Goal: Task Accomplishment & Management: Use online tool/utility

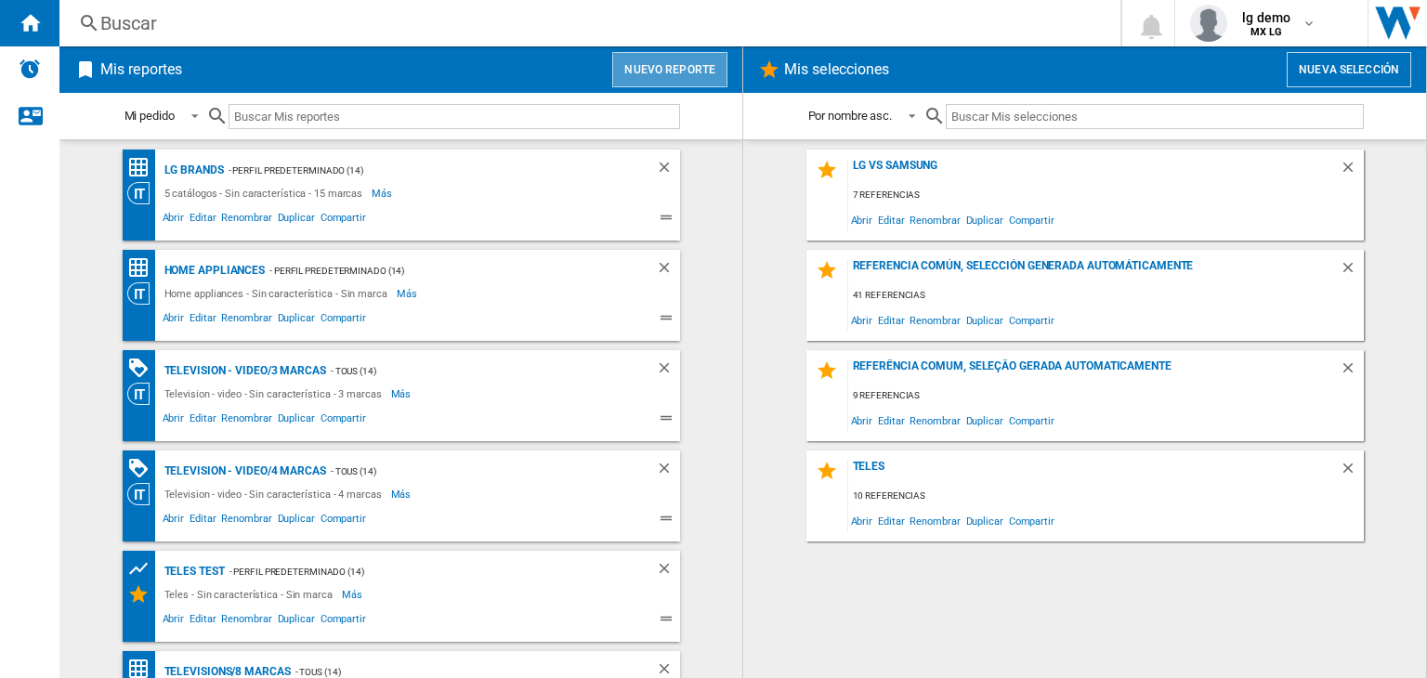
click at [680, 83] on button "Nuevo reporte" at bounding box center [669, 69] width 115 height 35
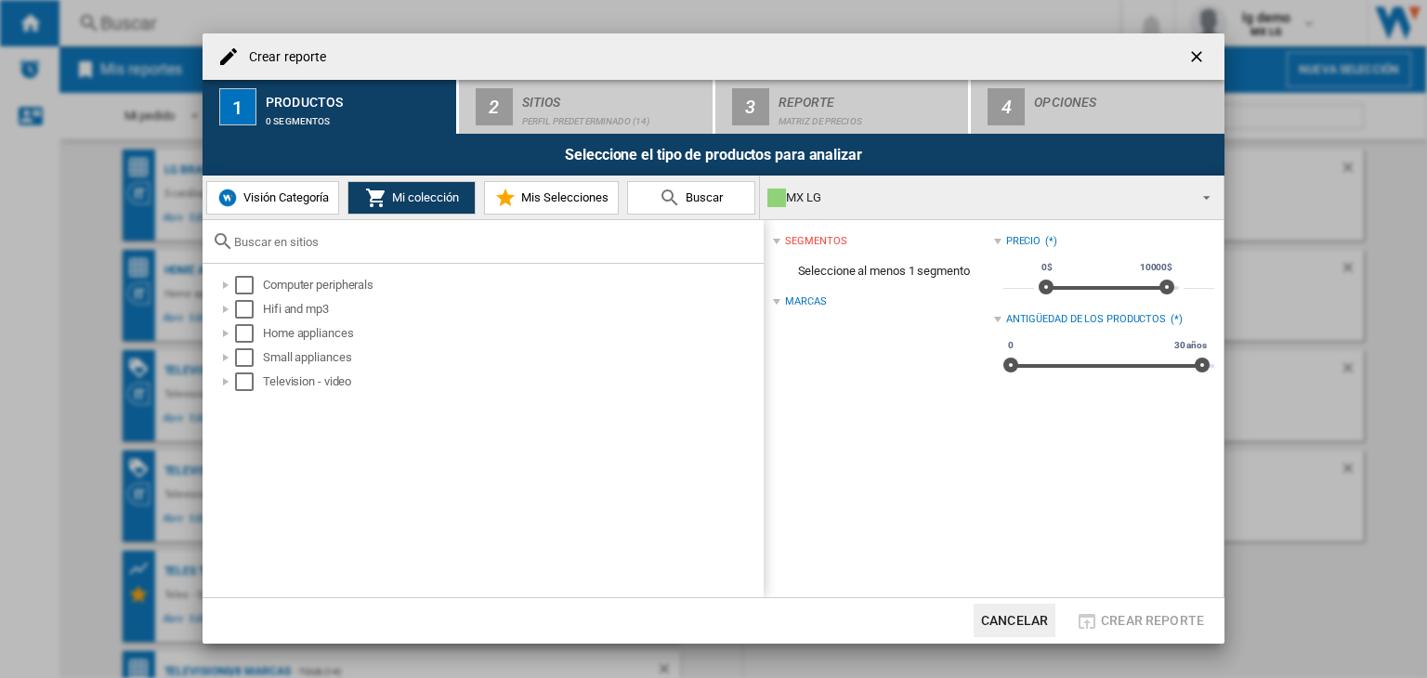
click at [320, 205] on button "Visión Categoría" at bounding box center [272, 197] width 133 height 33
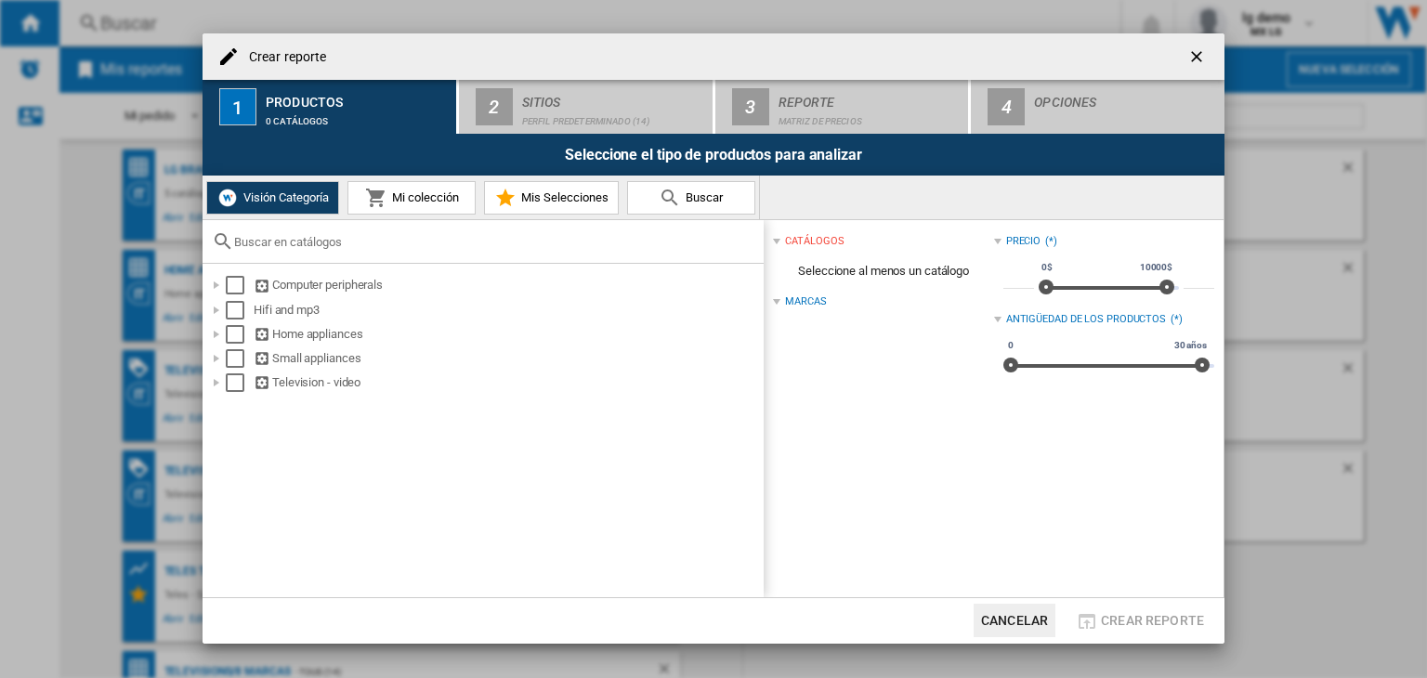
click at [414, 201] on span "Mi colección" at bounding box center [423, 197] width 72 height 14
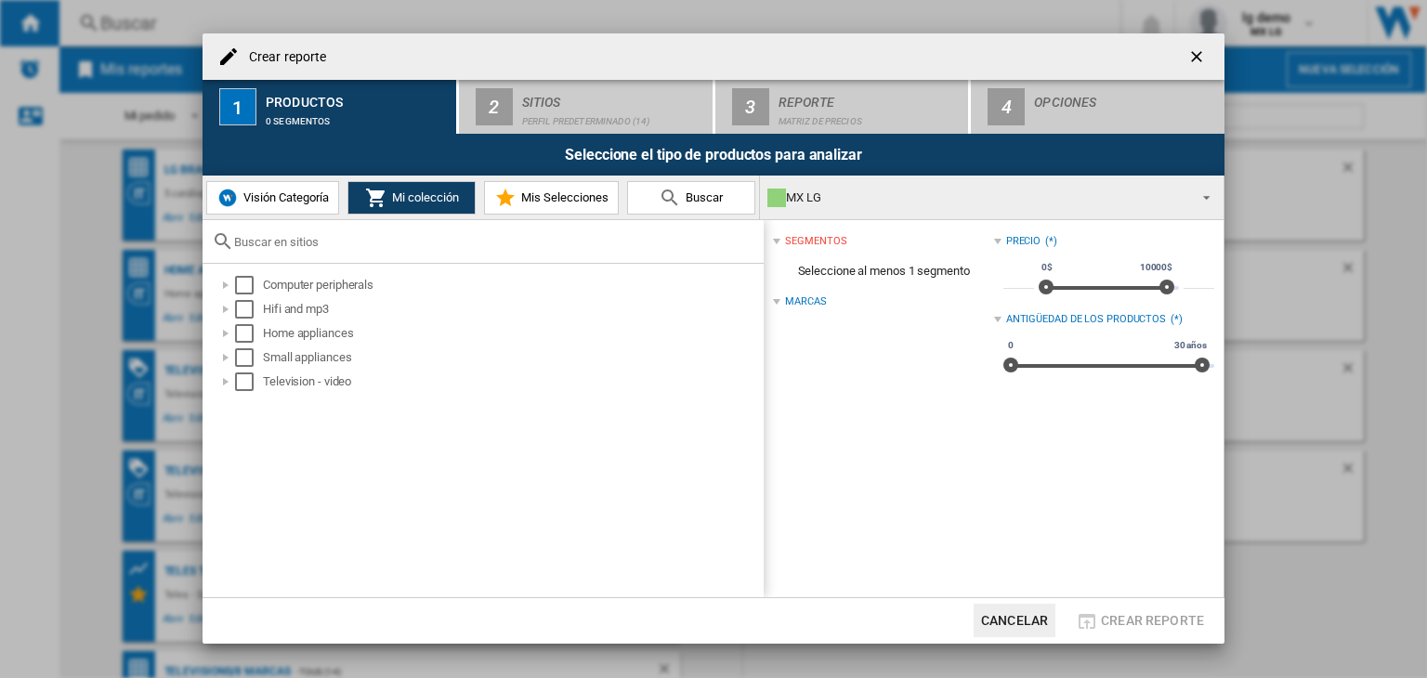
click at [321, 203] on span "Visión Categoría" at bounding box center [284, 197] width 90 height 14
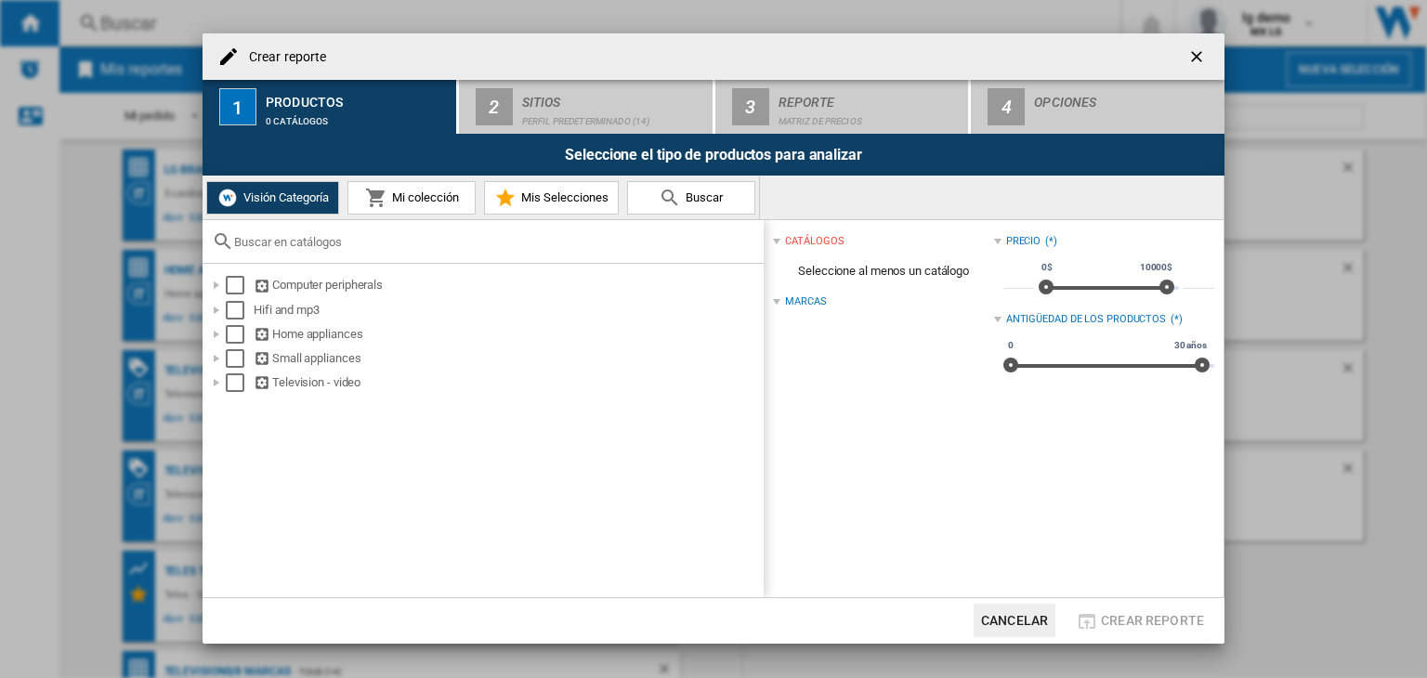
click at [376, 210] on button "Mi colección" at bounding box center [411, 197] width 128 height 33
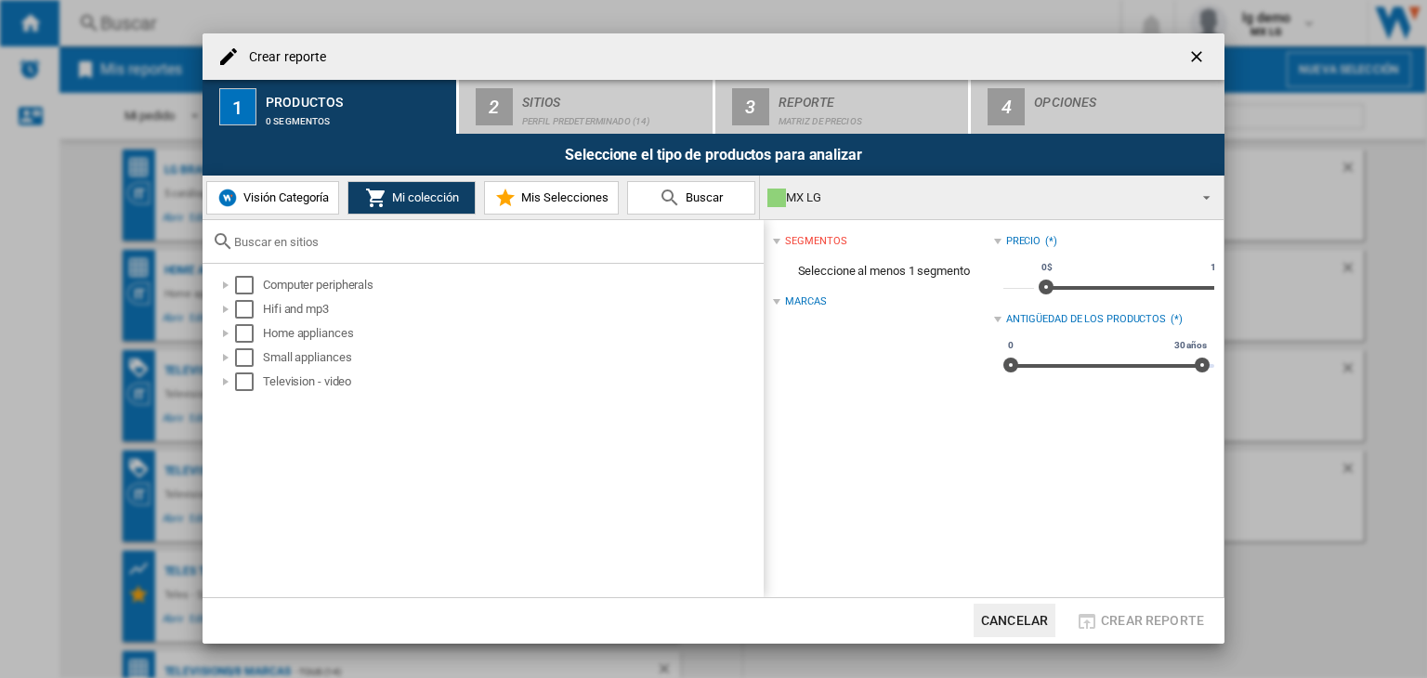
click at [870, 198] on div "MX LG" at bounding box center [976, 198] width 419 height 26
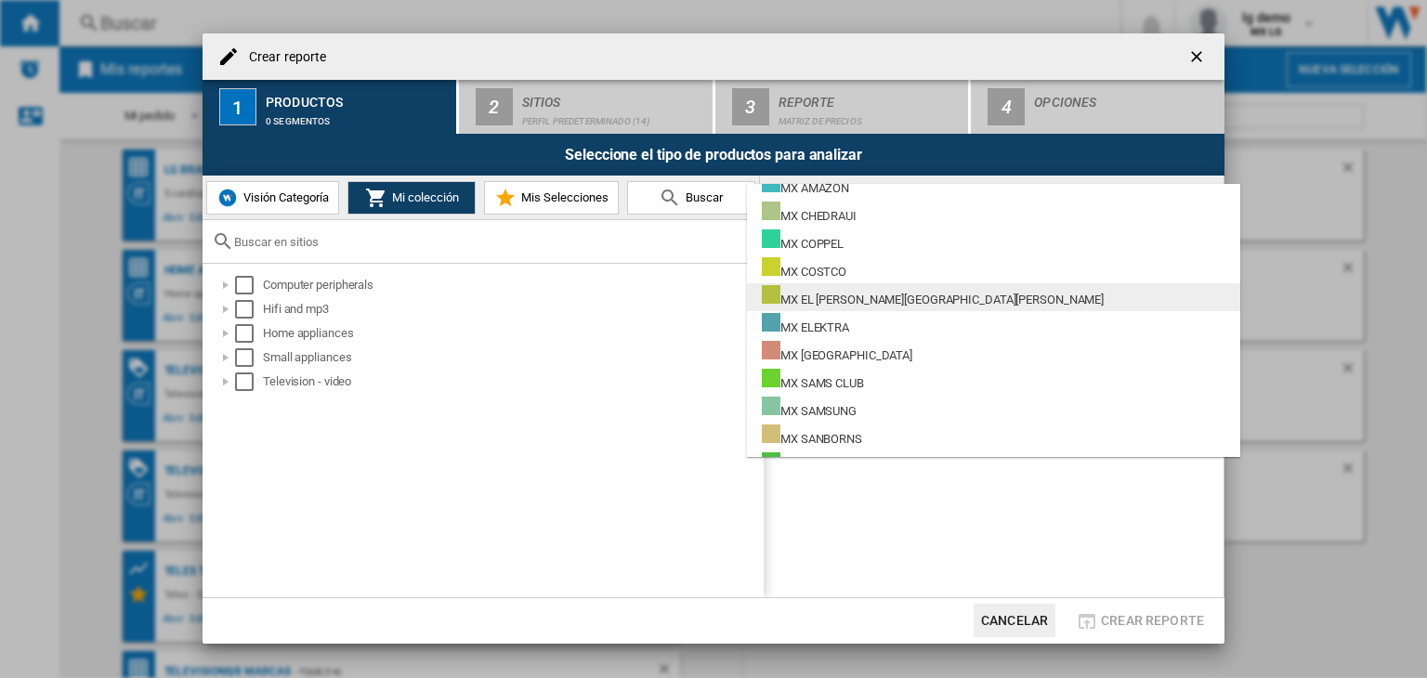
scroll to position [116, 0]
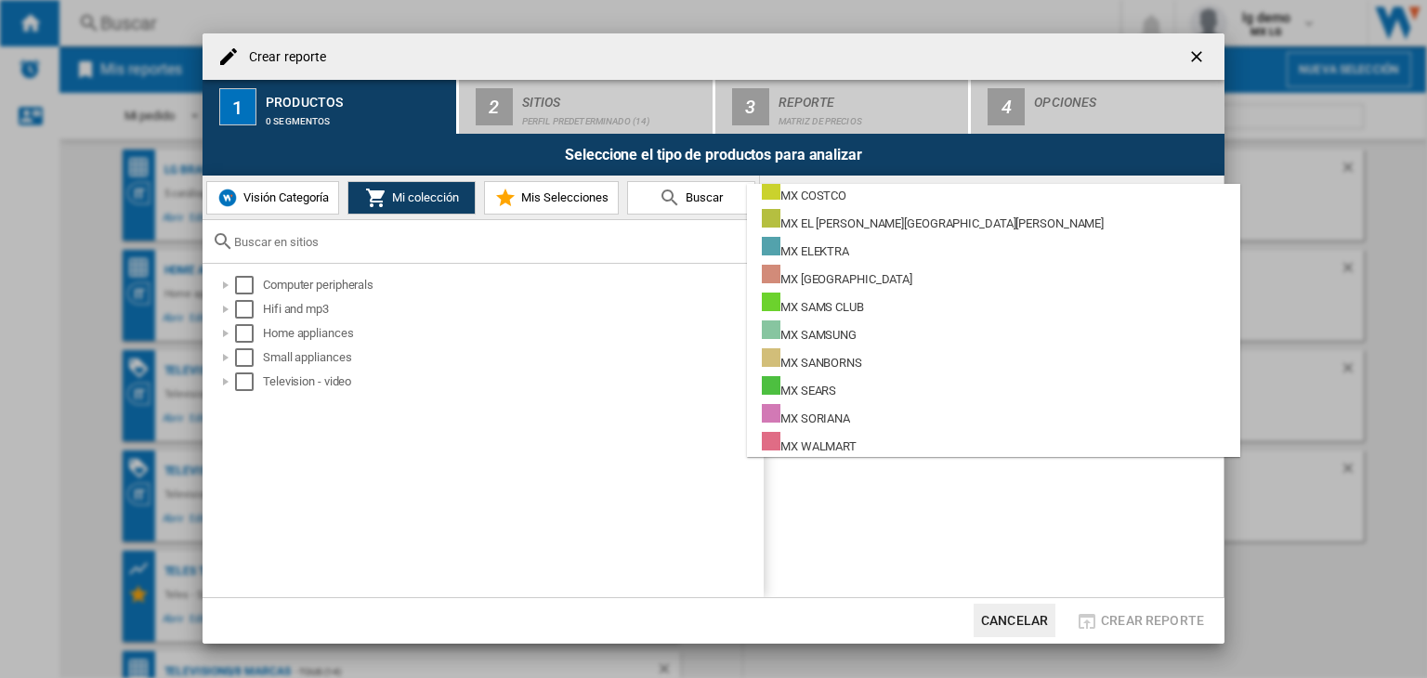
click at [578, 460] on md-backdrop at bounding box center [713, 339] width 1427 height 678
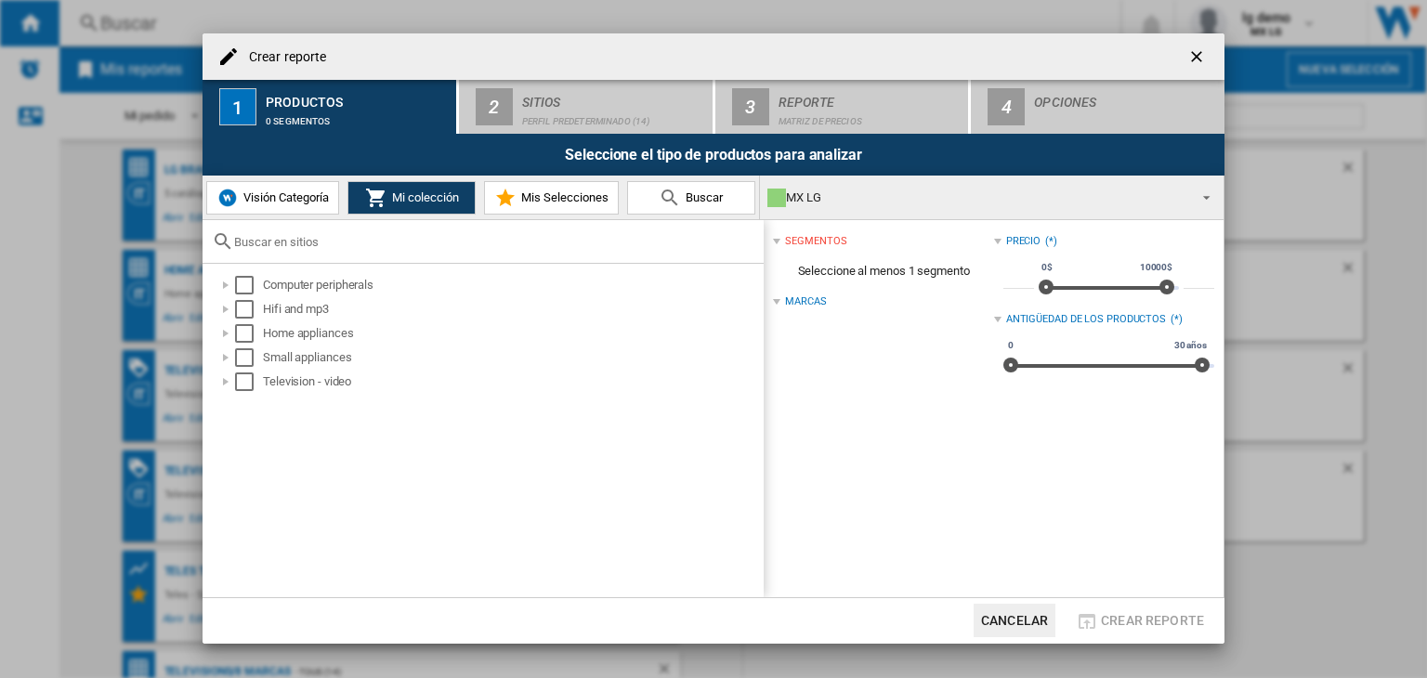
click at [309, 194] on span "Visión Categoría" at bounding box center [284, 197] width 90 height 14
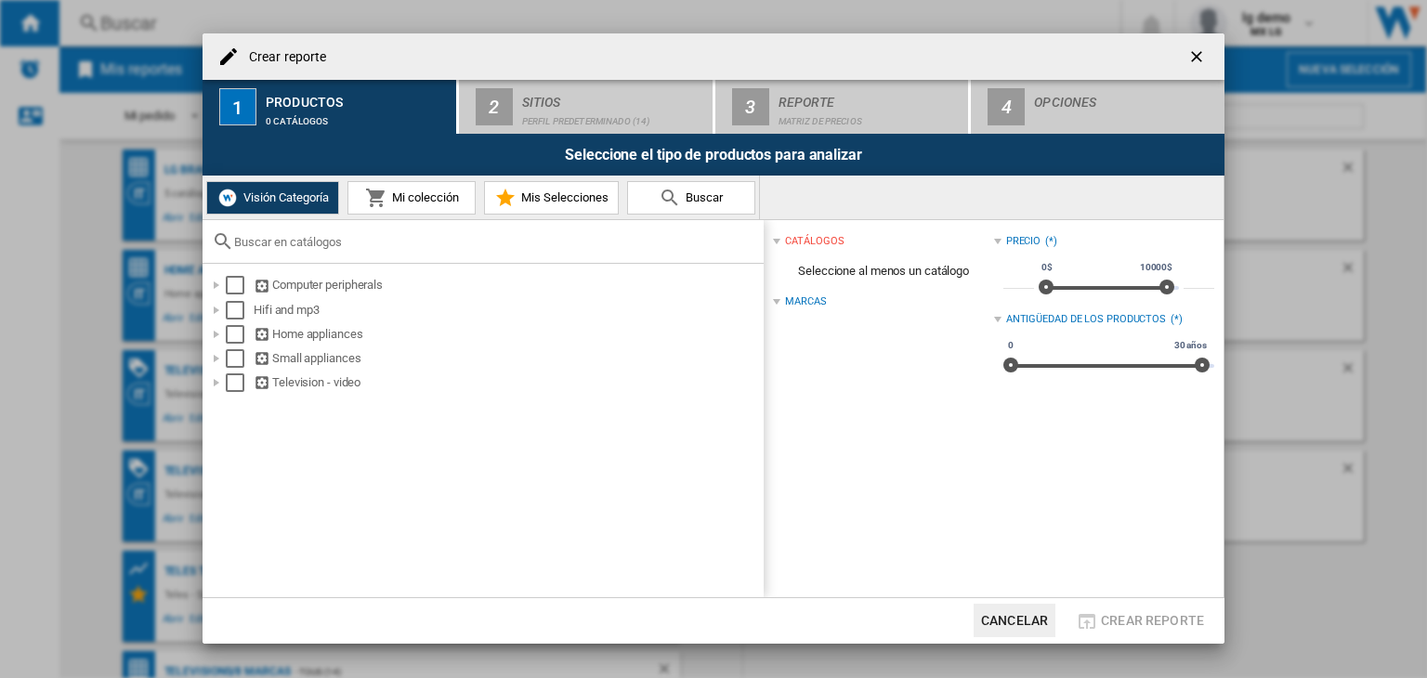
click at [390, 195] on span "Mi colección" at bounding box center [423, 197] width 72 height 14
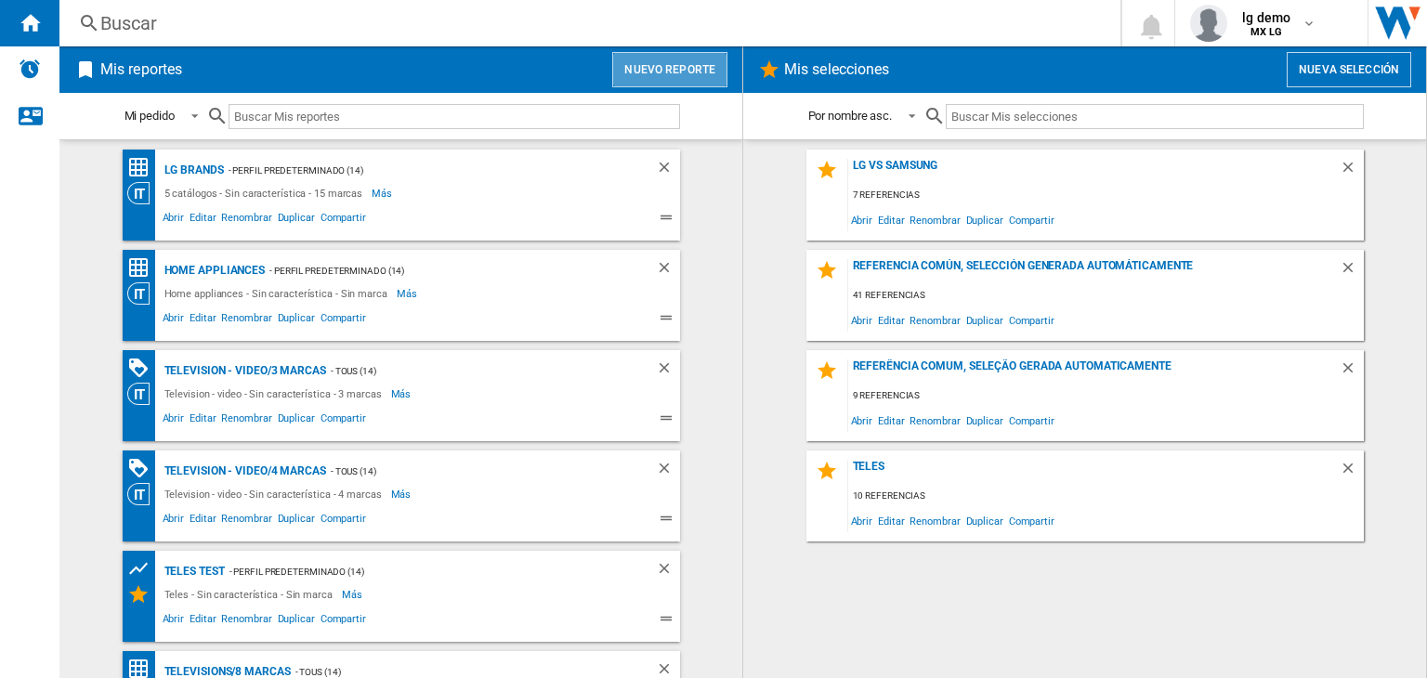
click at [697, 68] on button "Nuevo reporte" at bounding box center [669, 69] width 115 height 35
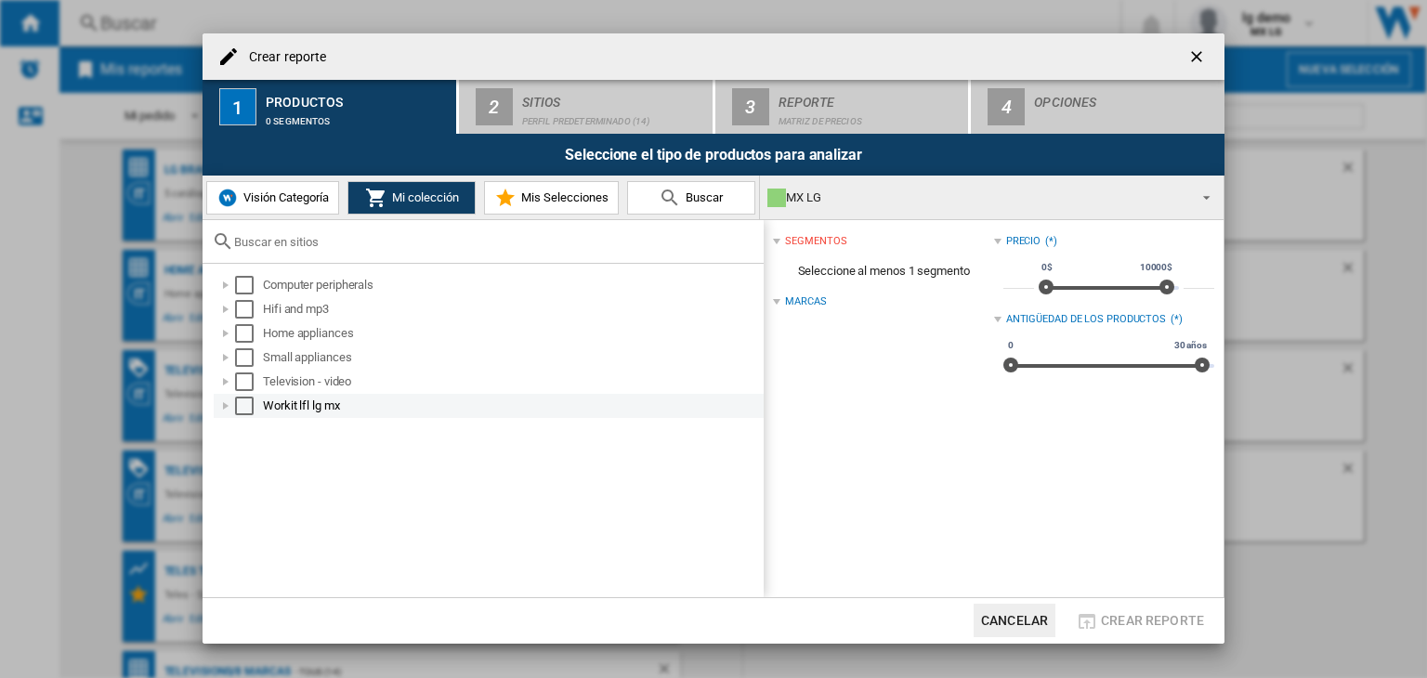
click at [227, 410] on div at bounding box center [225, 406] width 19 height 19
click at [316, 205] on button "Visión Categoría" at bounding box center [272, 197] width 133 height 33
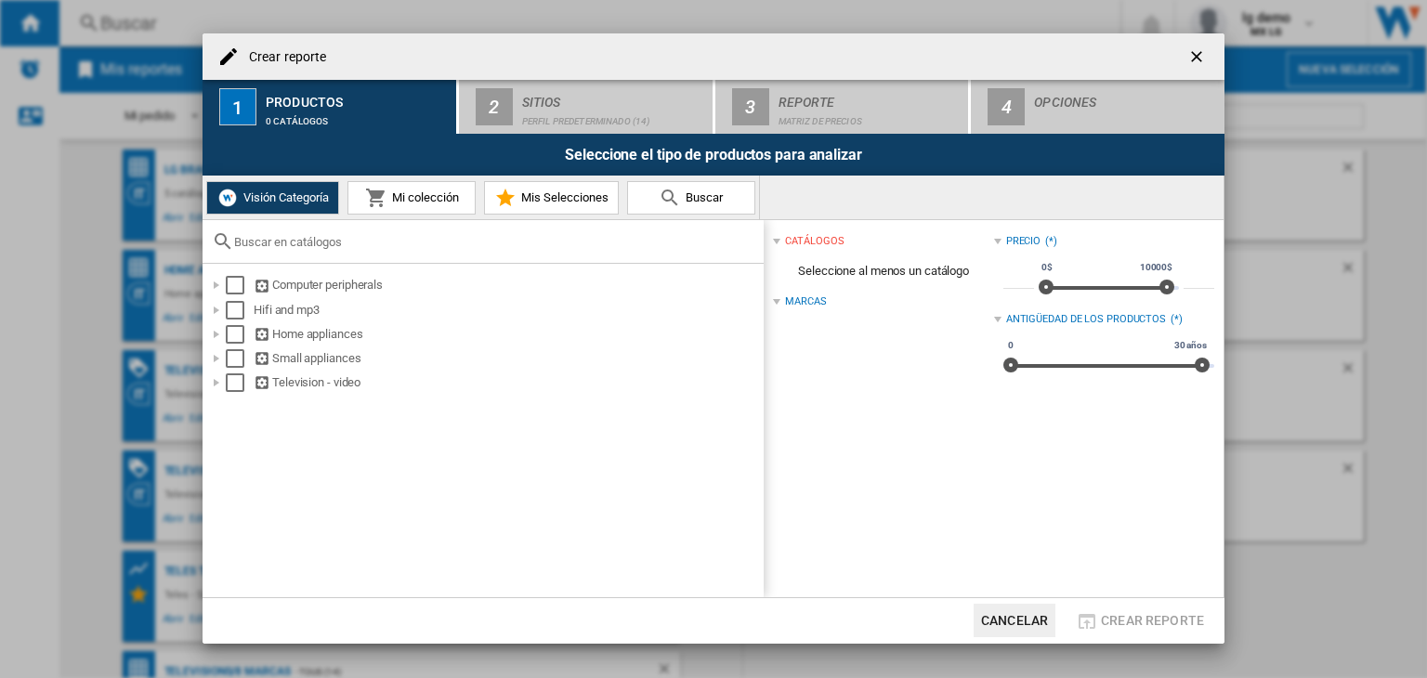
click at [381, 198] on md-icon at bounding box center [376, 198] width 22 height 22
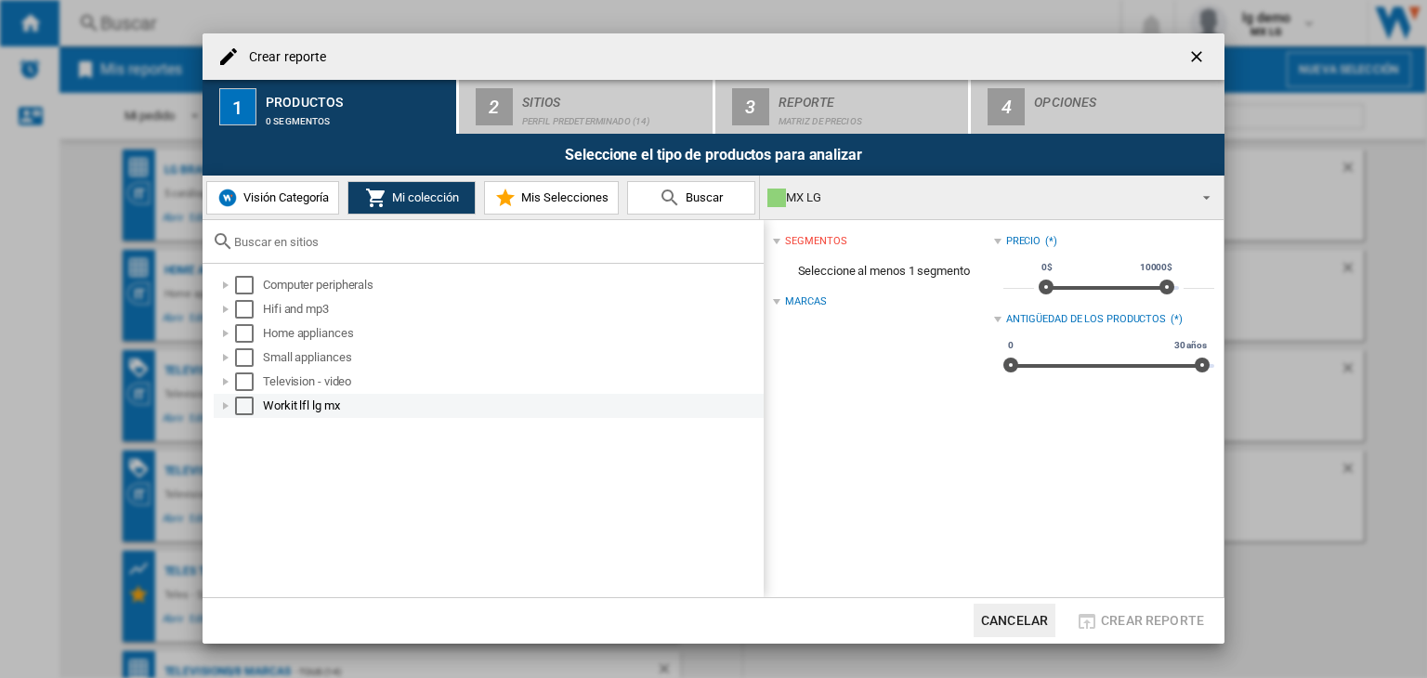
click at [249, 404] on div "Select" at bounding box center [244, 406] width 19 height 19
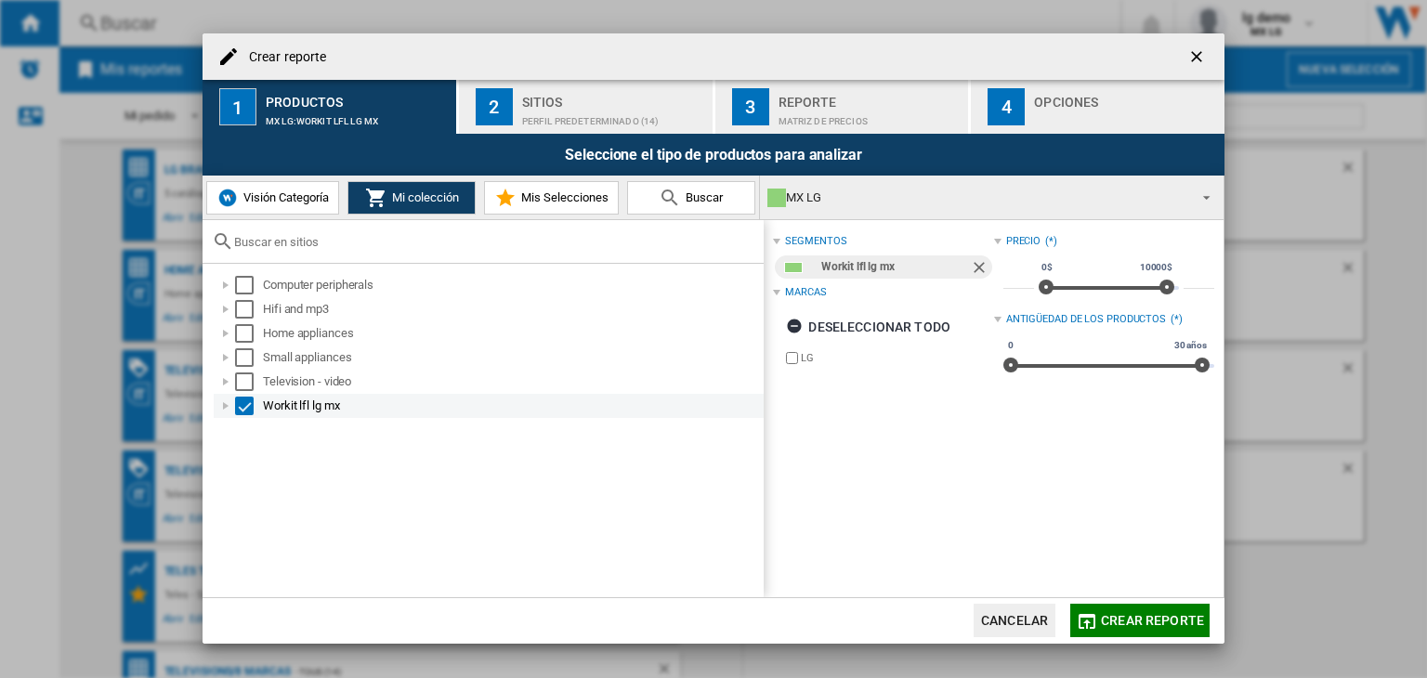
click at [221, 411] on div at bounding box center [225, 406] width 19 height 19
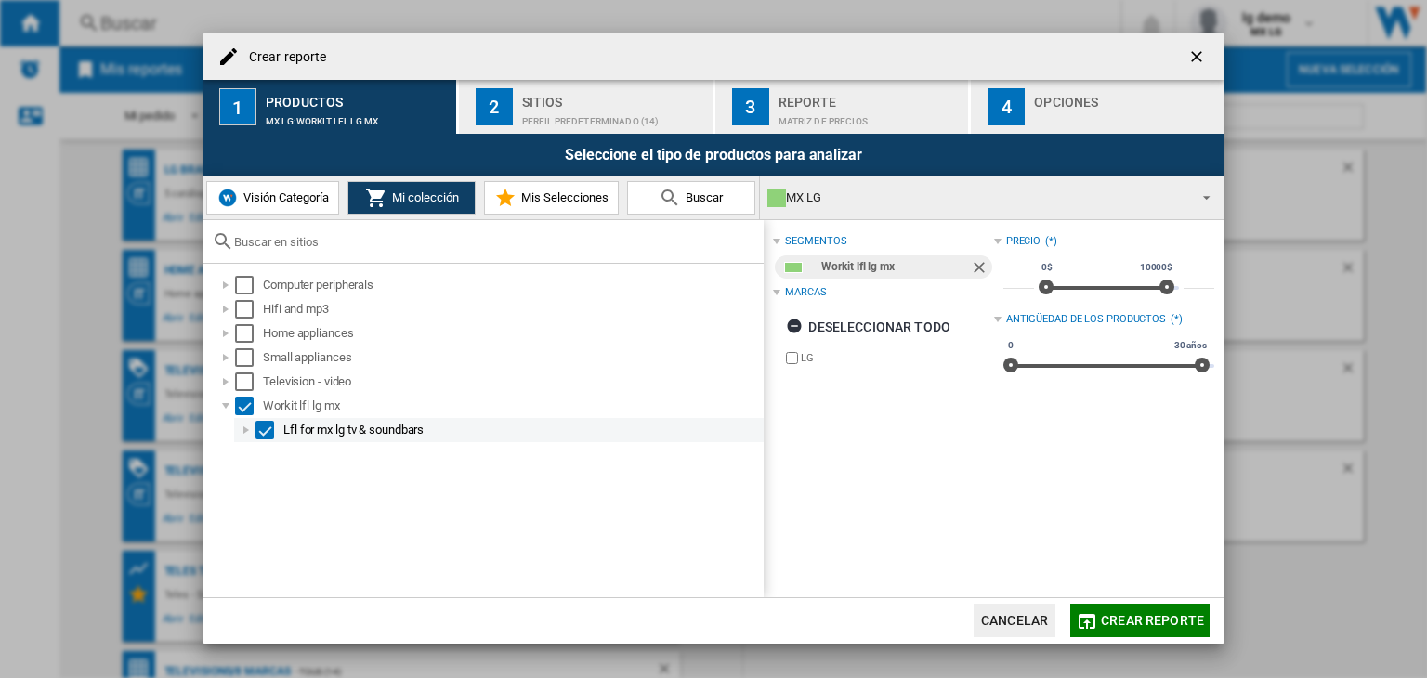
click at [245, 431] on div at bounding box center [246, 430] width 19 height 19
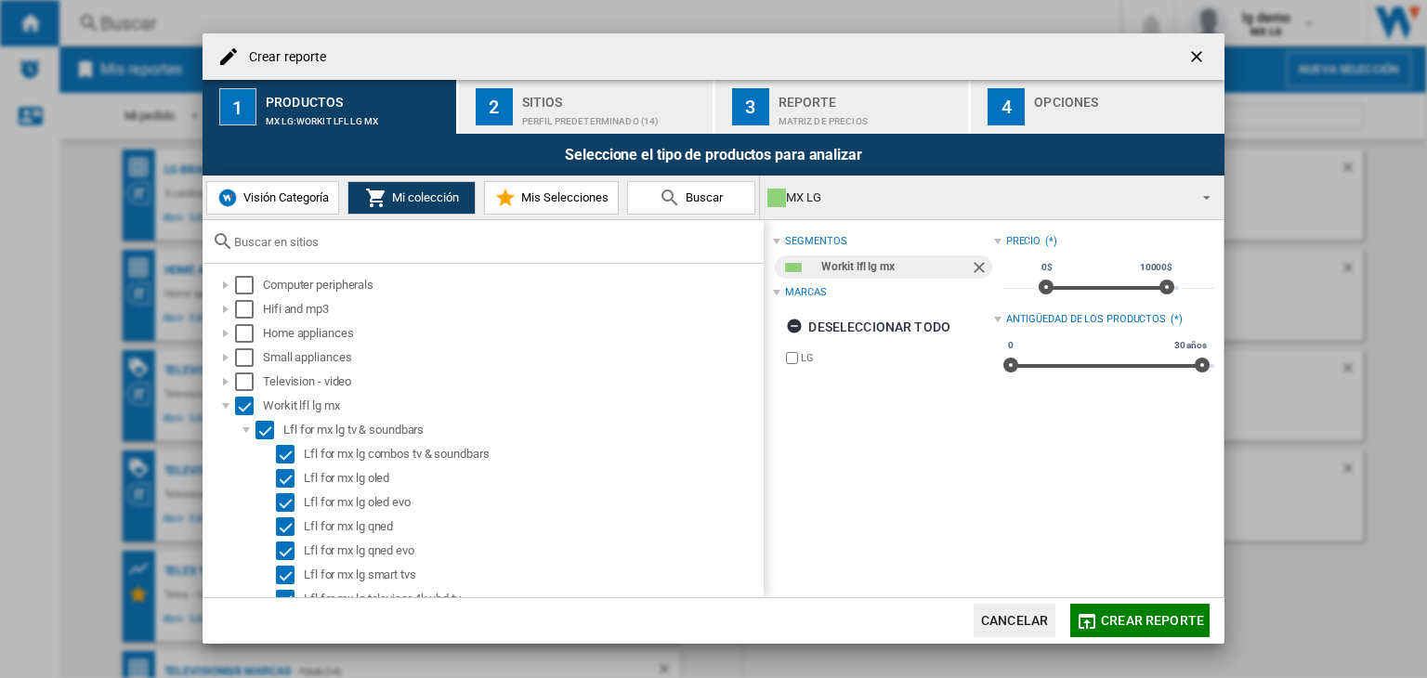
click at [518, 80] on button "2 Sitios Perfil predeterminado (14)" at bounding box center [586, 107] width 255 height 54
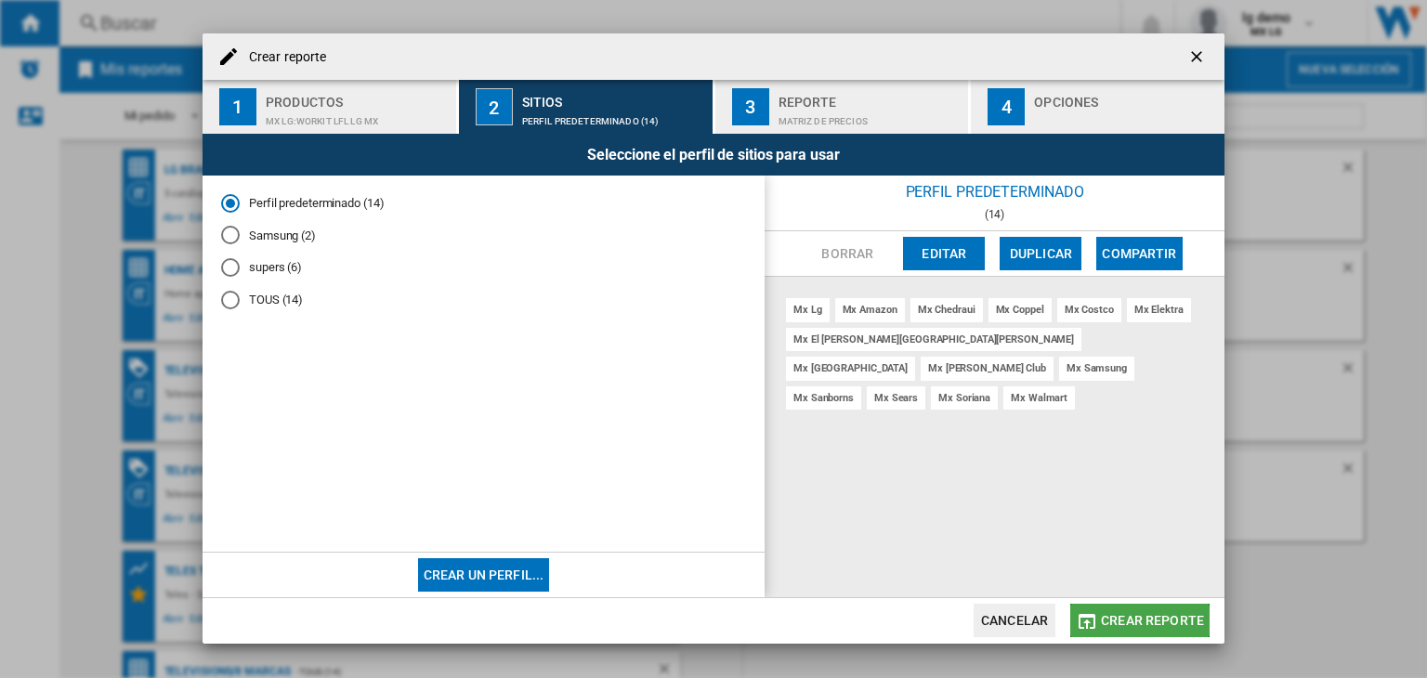
click at [1133, 622] on span "Crear reporte" at bounding box center [1152, 620] width 103 height 15
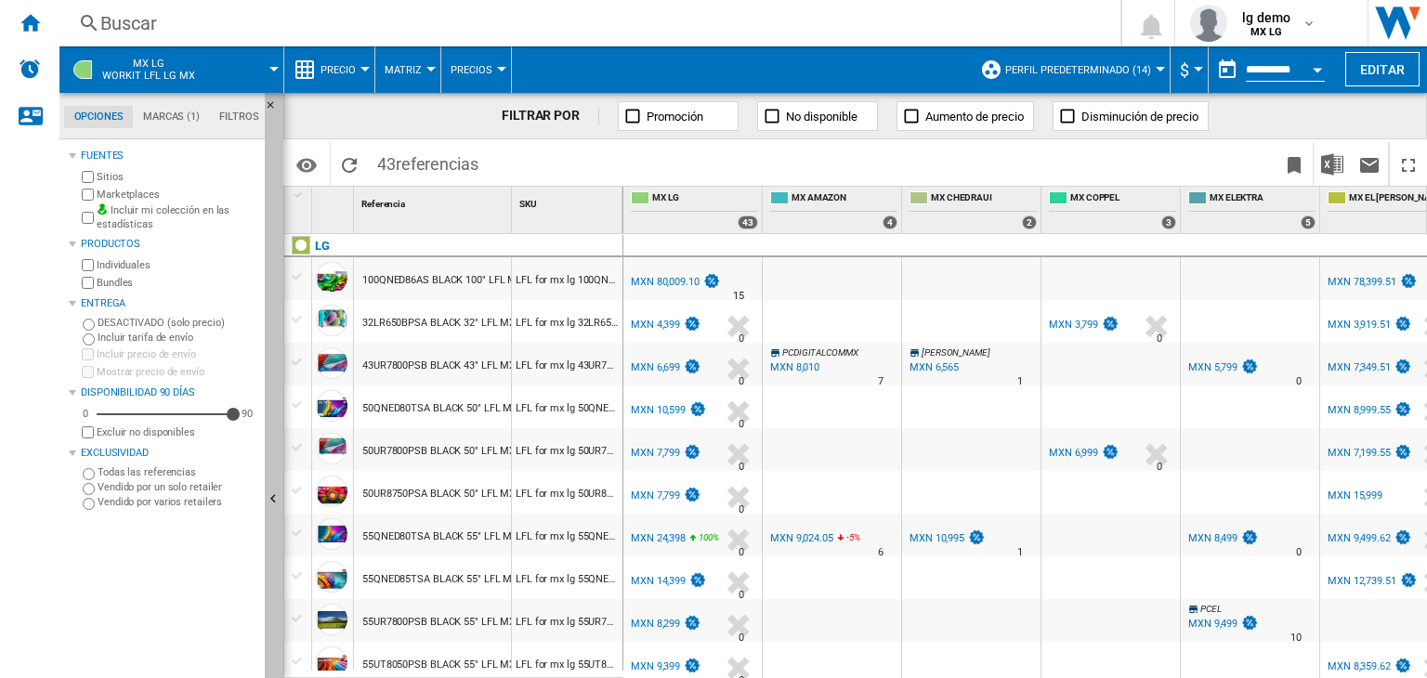
click at [268, 494] on ng-md-icon "Ocultar" at bounding box center [276, 502] width 22 height 22
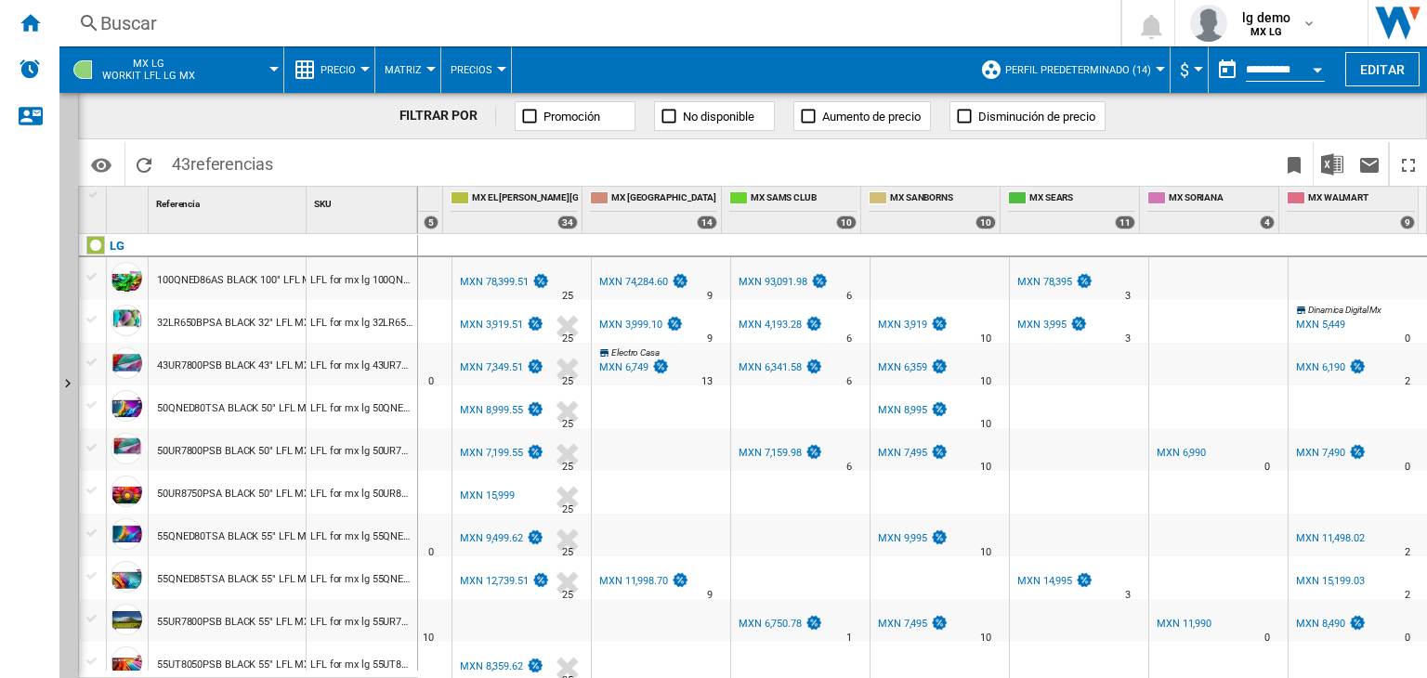
click at [206, 65] on button "MX LG Workit lfl lg mx" at bounding box center [157, 69] width 111 height 46
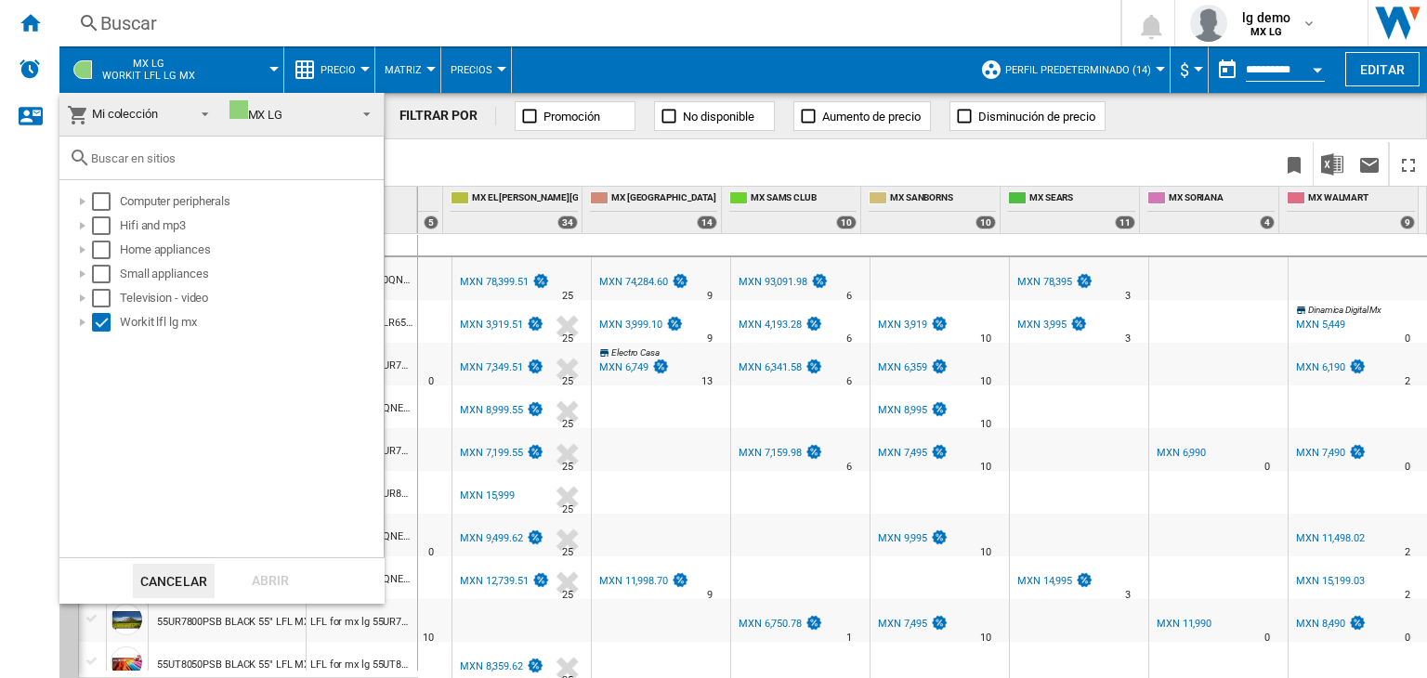
click at [334, 74] on md-backdrop at bounding box center [713, 339] width 1427 height 678
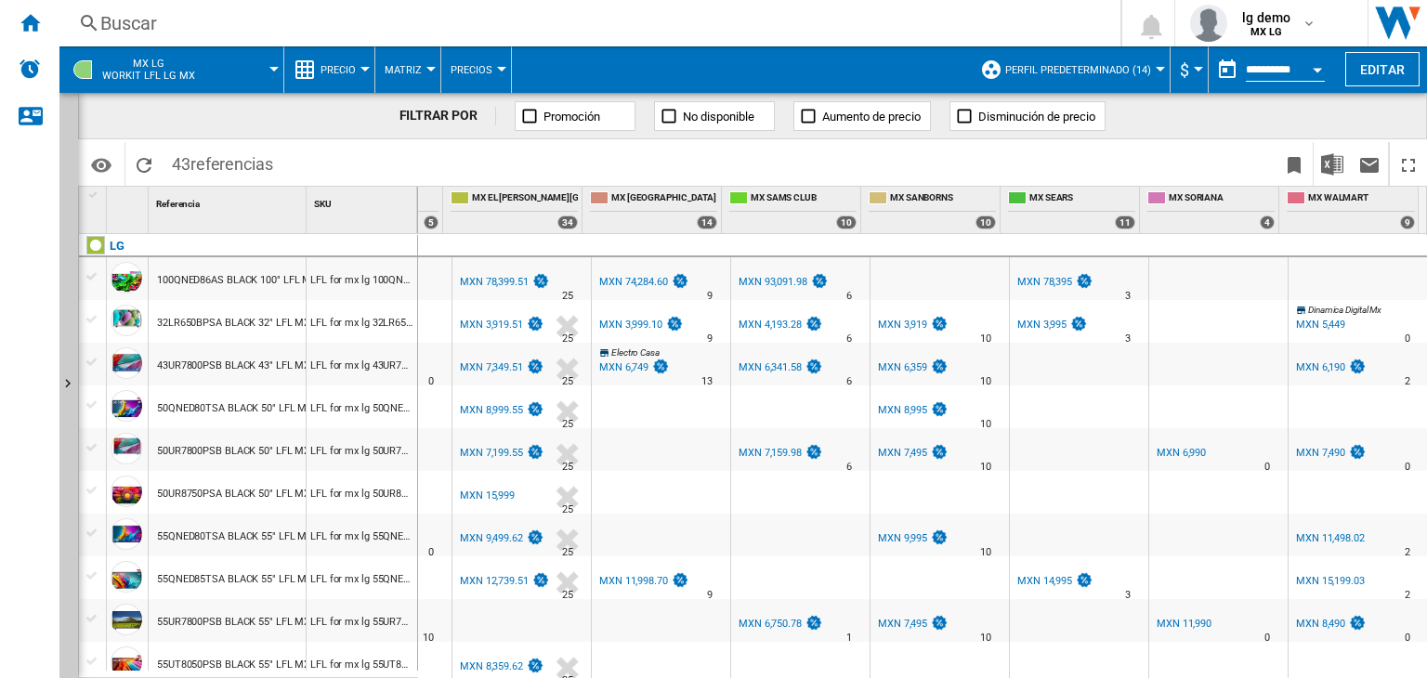
click at [342, 72] on span "Precio" at bounding box center [338, 70] width 35 height 12
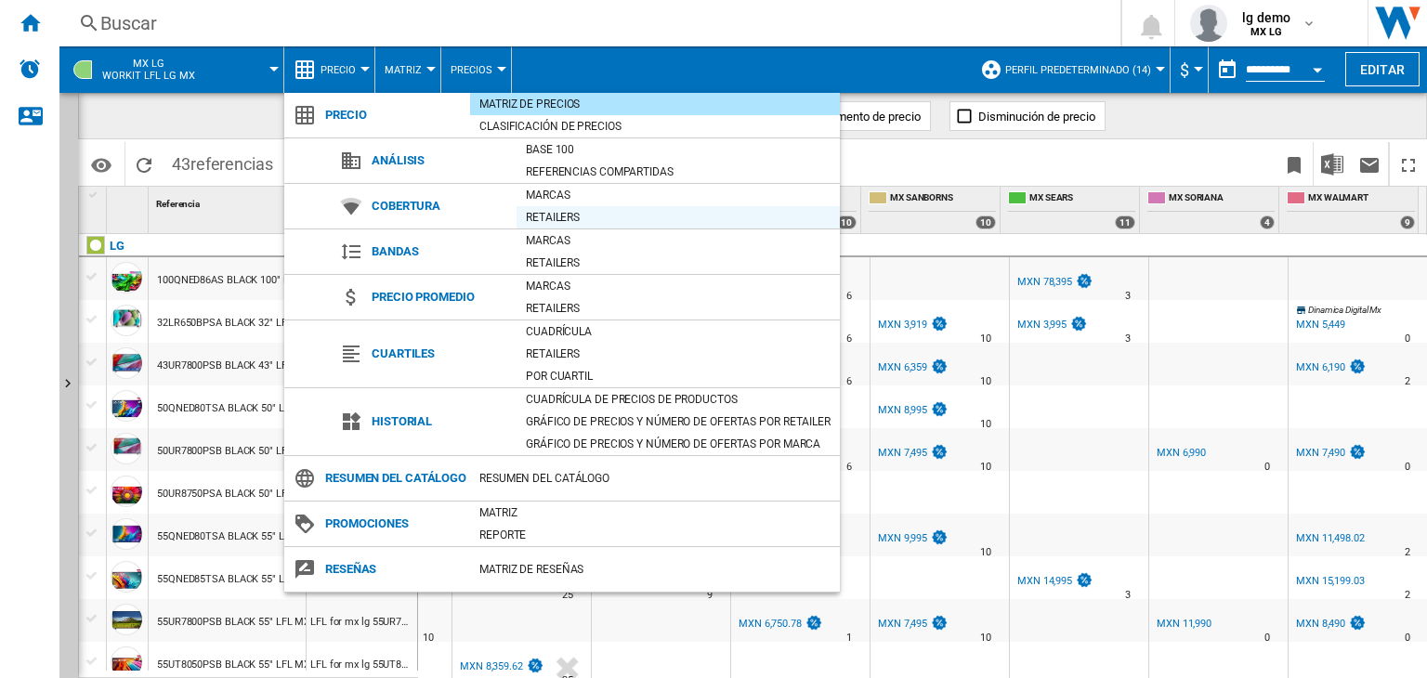
click at [595, 216] on div "Retailers" at bounding box center [678, 217] width 323 height 19
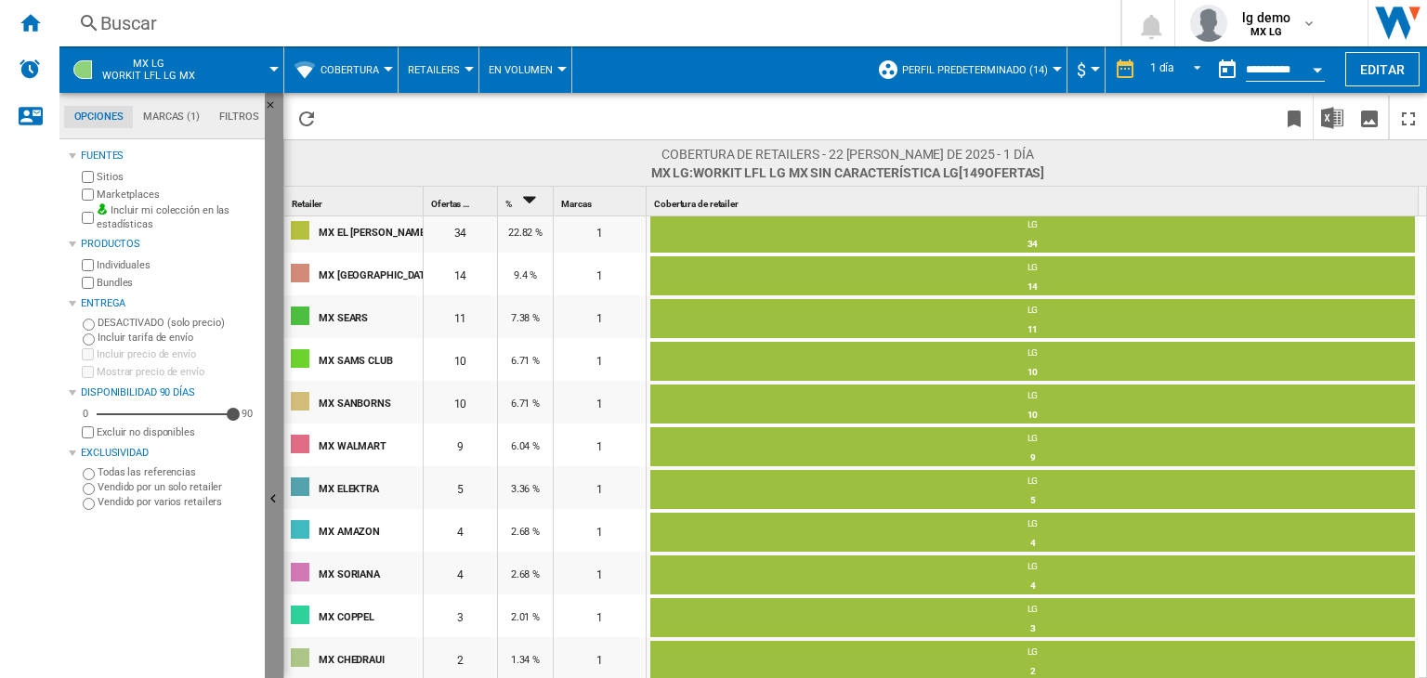
click at [275, 489] on button "Ocultar" at bounding box center [274, 500] width 19 height 815
